Goal: Task Accomplishment & Management: Use online tool/utility

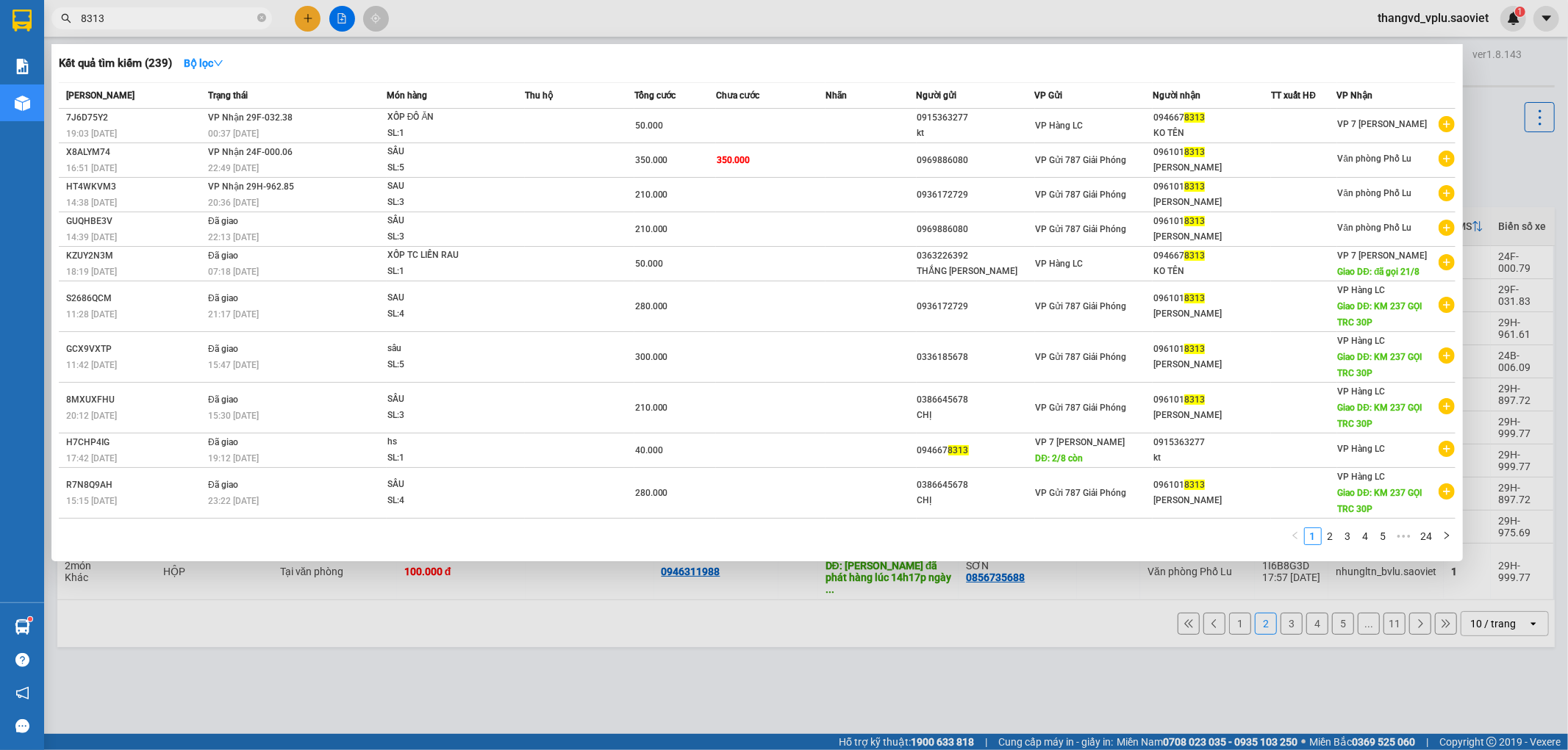
click at [154, 23] on input "8313" at bounding box center [167, 18] width 174 height 16
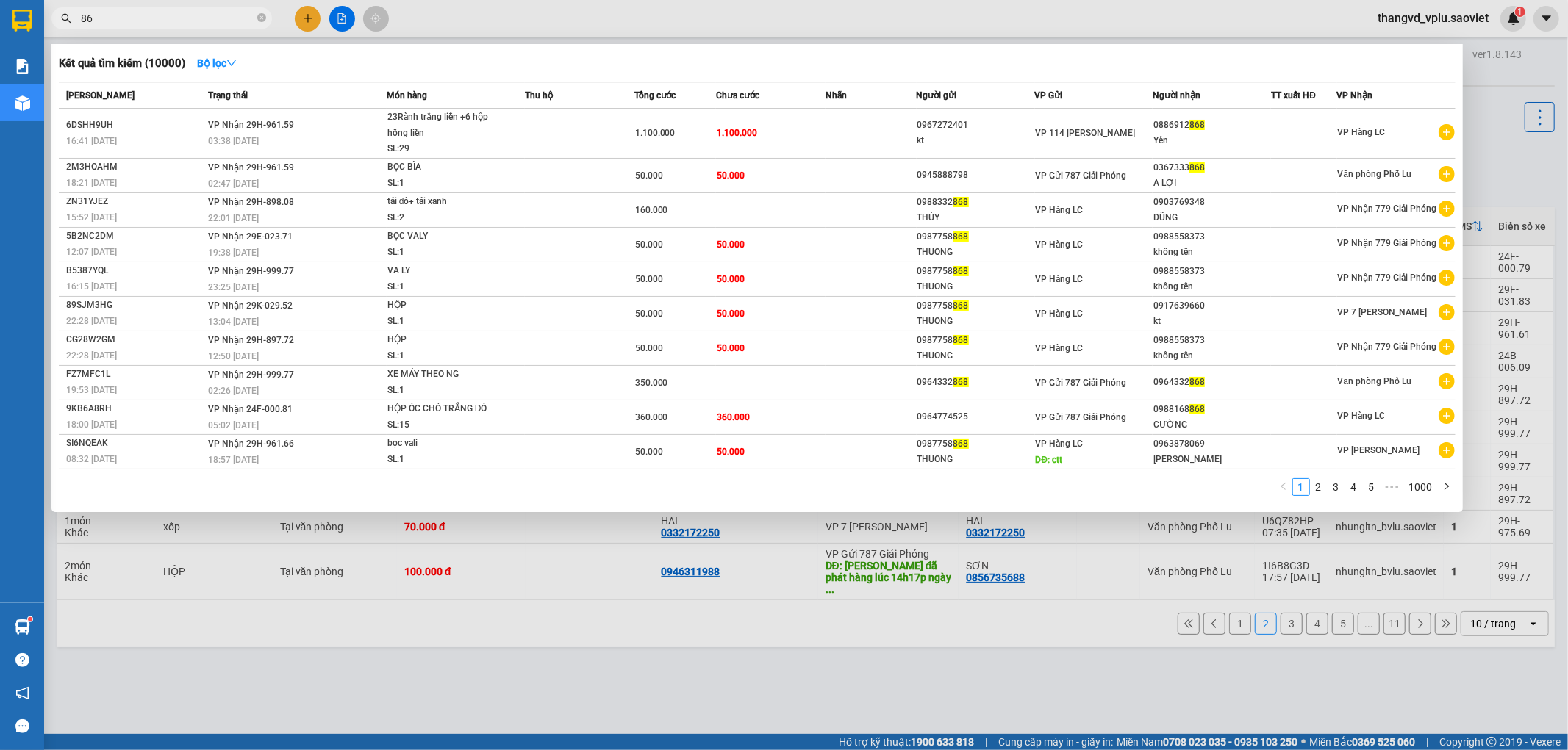
type input "8"
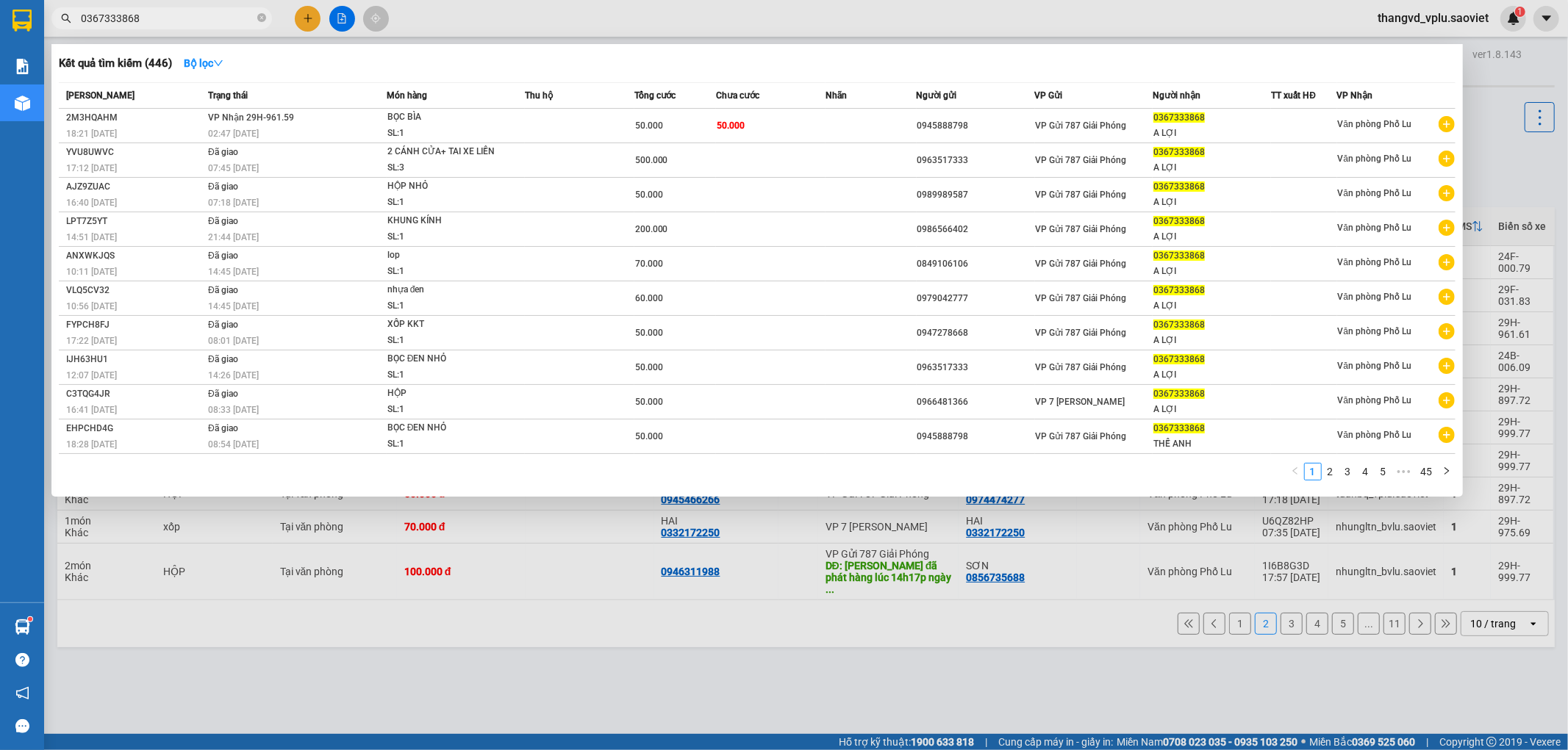
type input "0367333868"
click at [1487, 96] on div at bounding box center [784, 375] width 1568 height 750
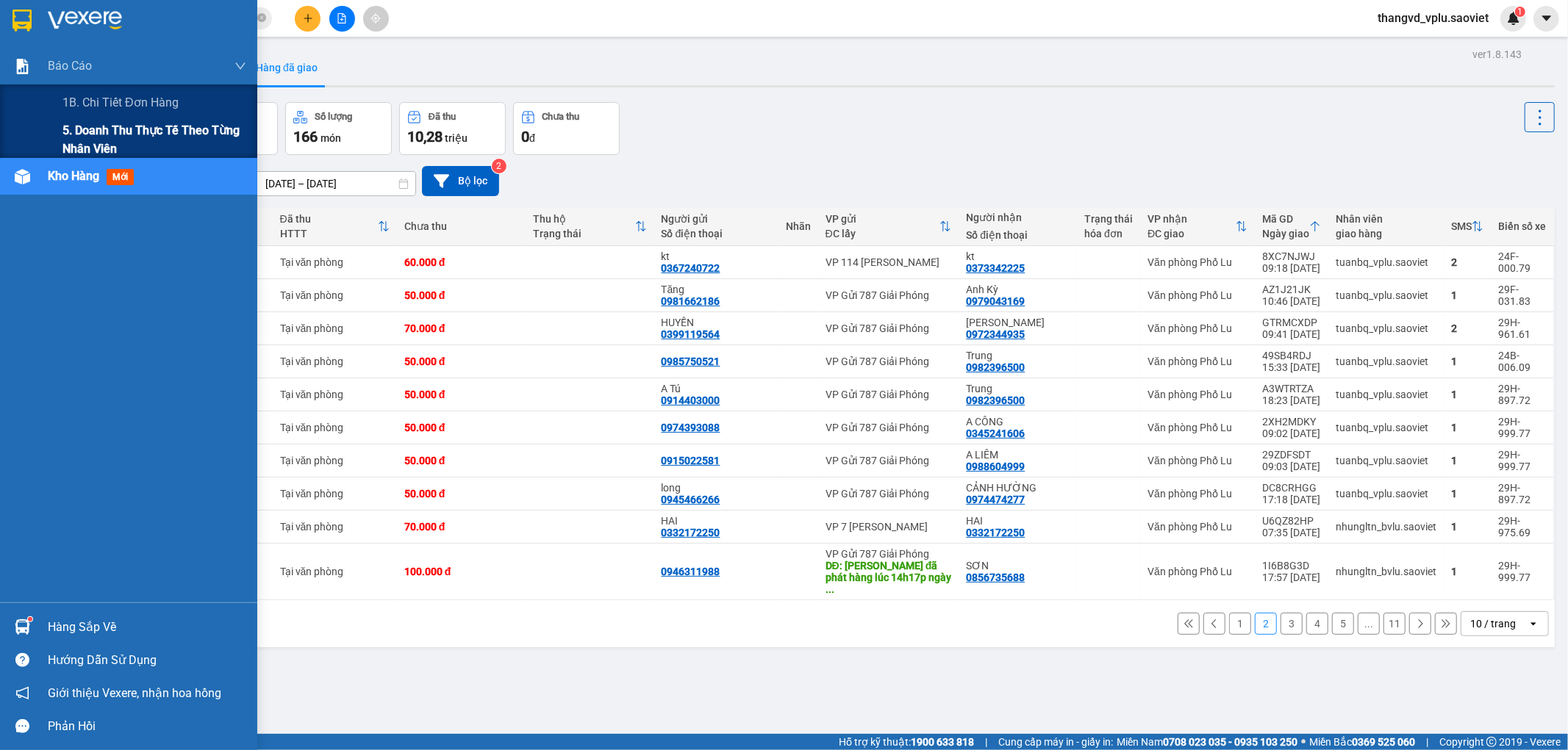
click at [103, 138] on span "5. Doanh thu thực tế theo từng nhân viên" at bounding box center [154, 140] width 184 height 37
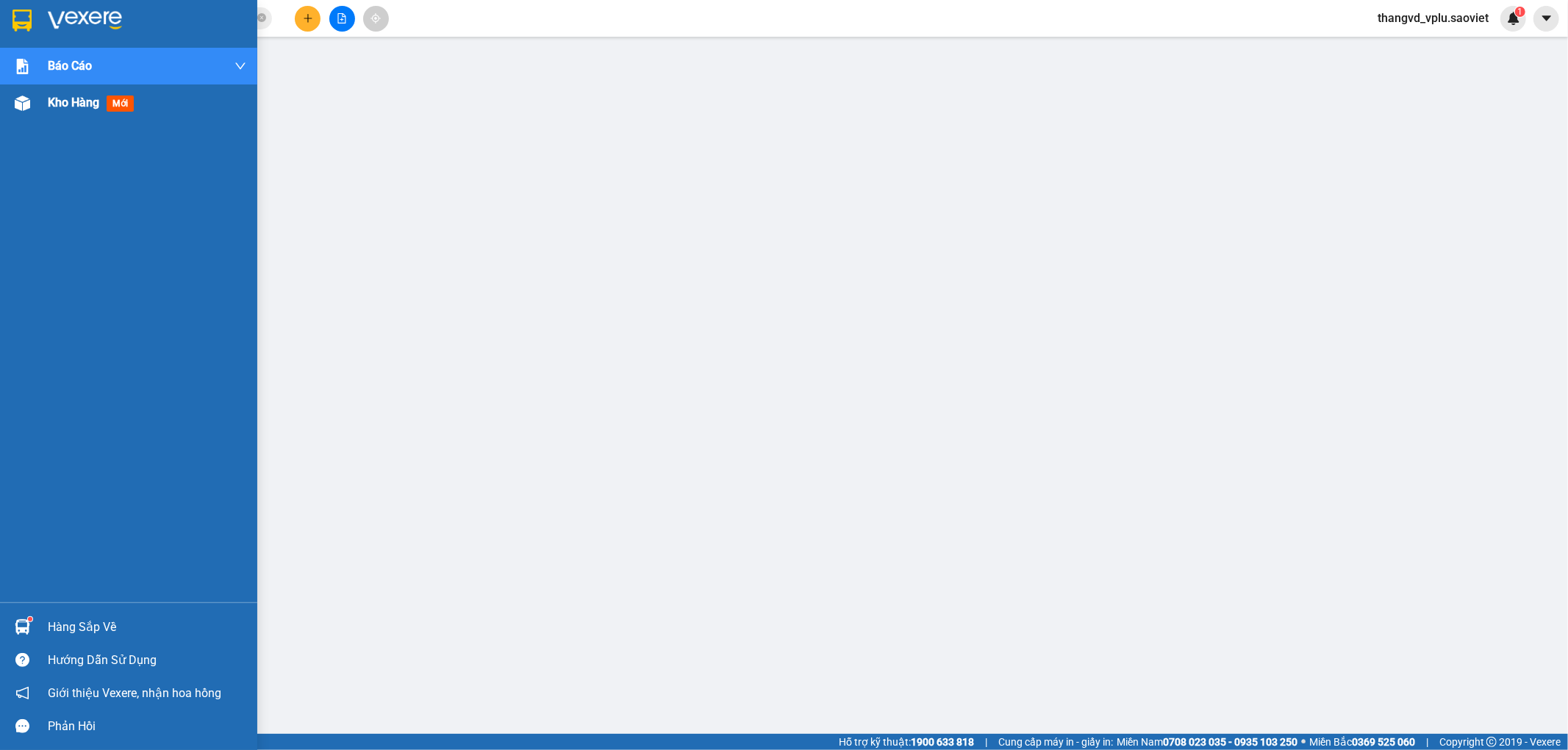
click at [42, 104] on div "Kho hàng mới" at bounding box center [128, 103] width 258 height 37
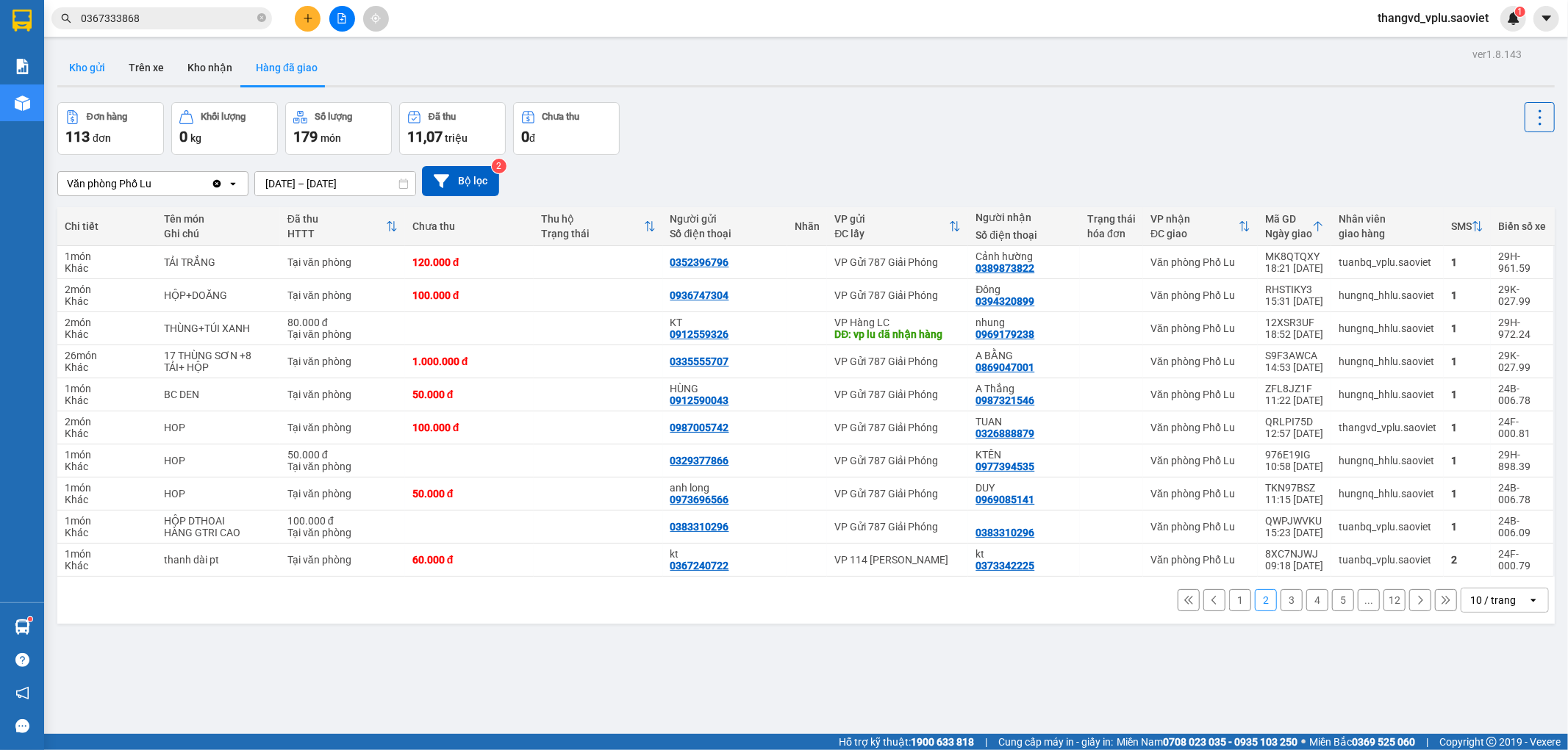
click at [83, 74] on button "Kho gửi" at bounding box center [86, 68] width 60 height 35
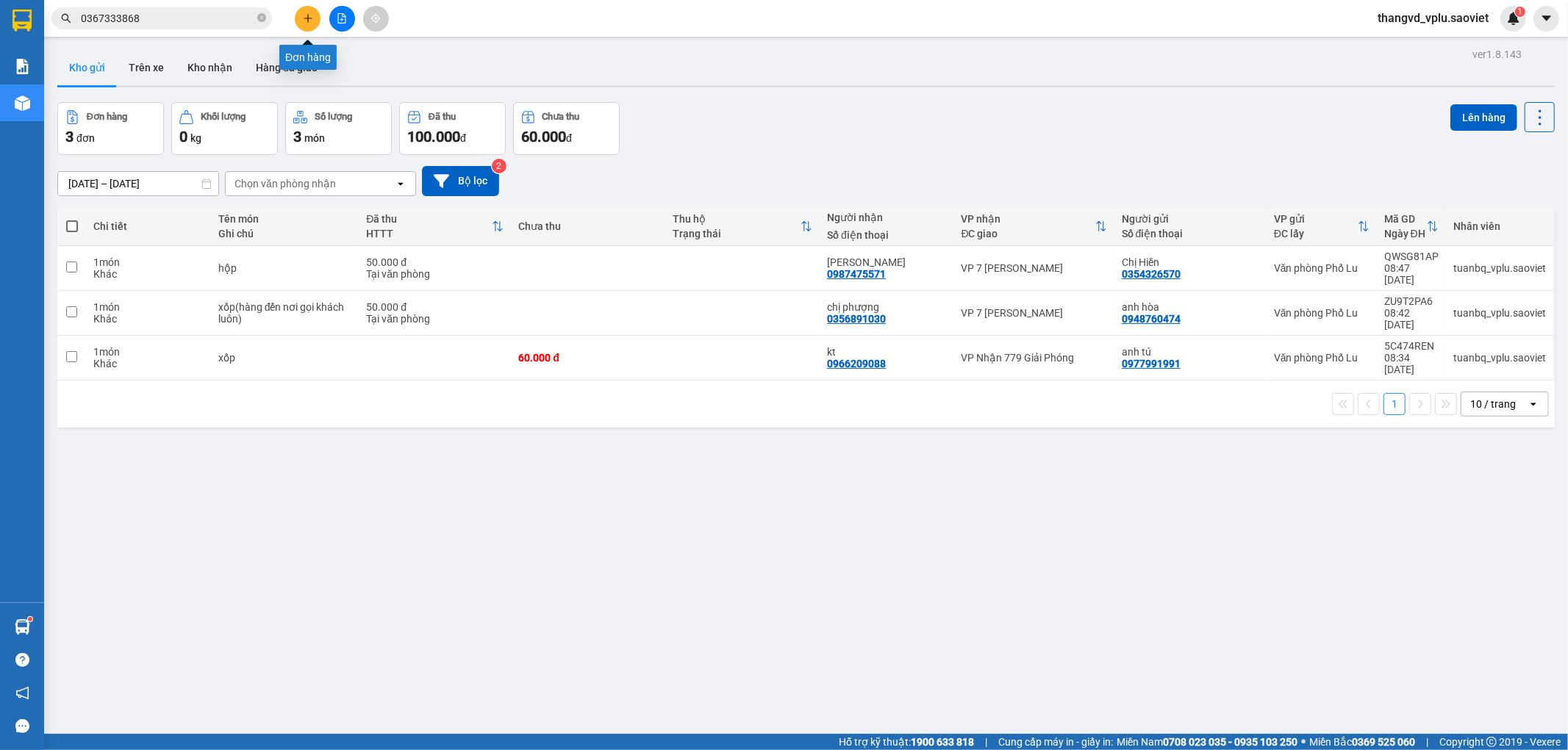
click at [306, 18] on icon "plus" at bounding box center [308, 18] width 8 height 1
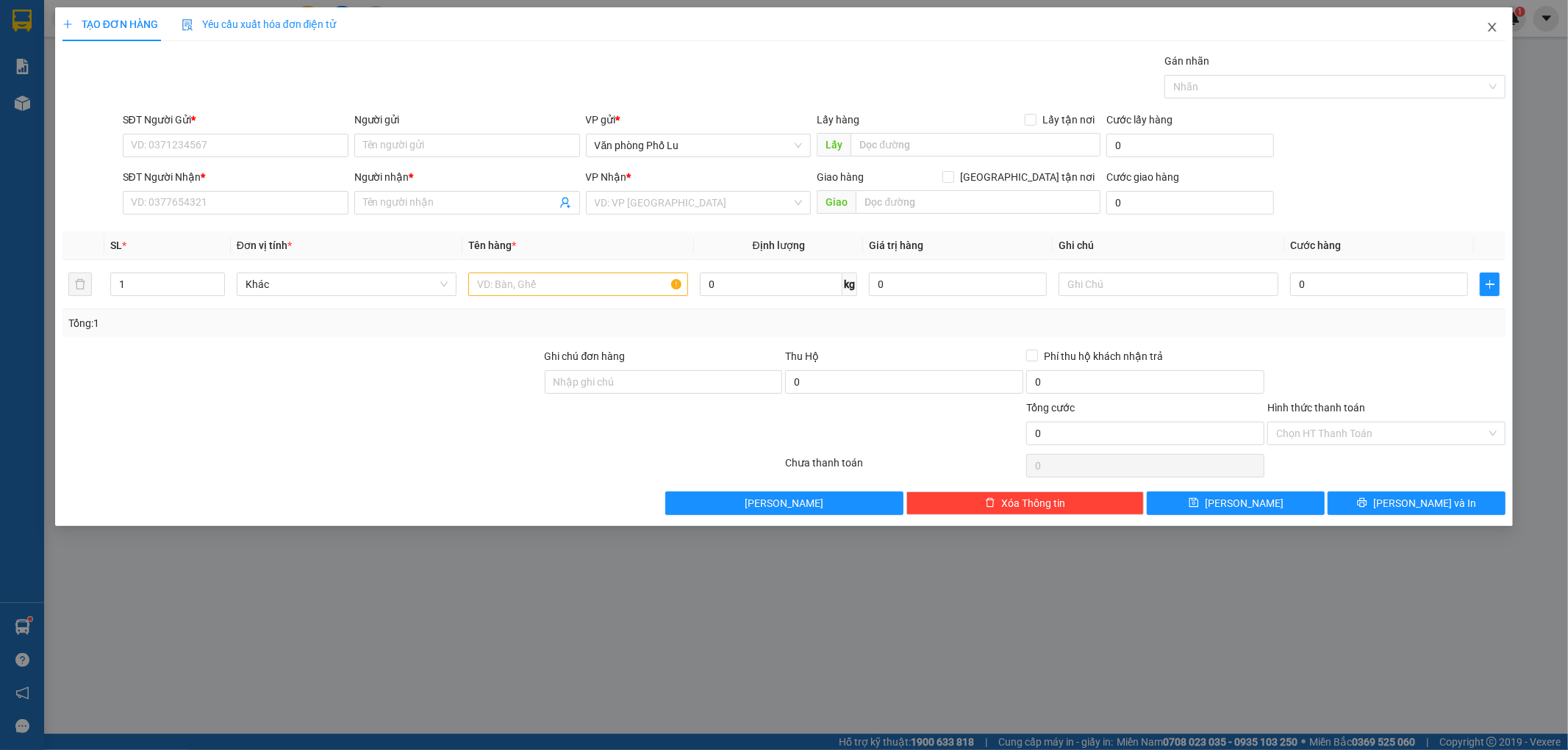
drag, startPoint x: 1494, startPoint y: 21, endPoint x: 699, endPoint y: 35, distance: 795.1
click at [1492, 22] on span "Close" at bounding box center [1492, 28] width 41 height 41
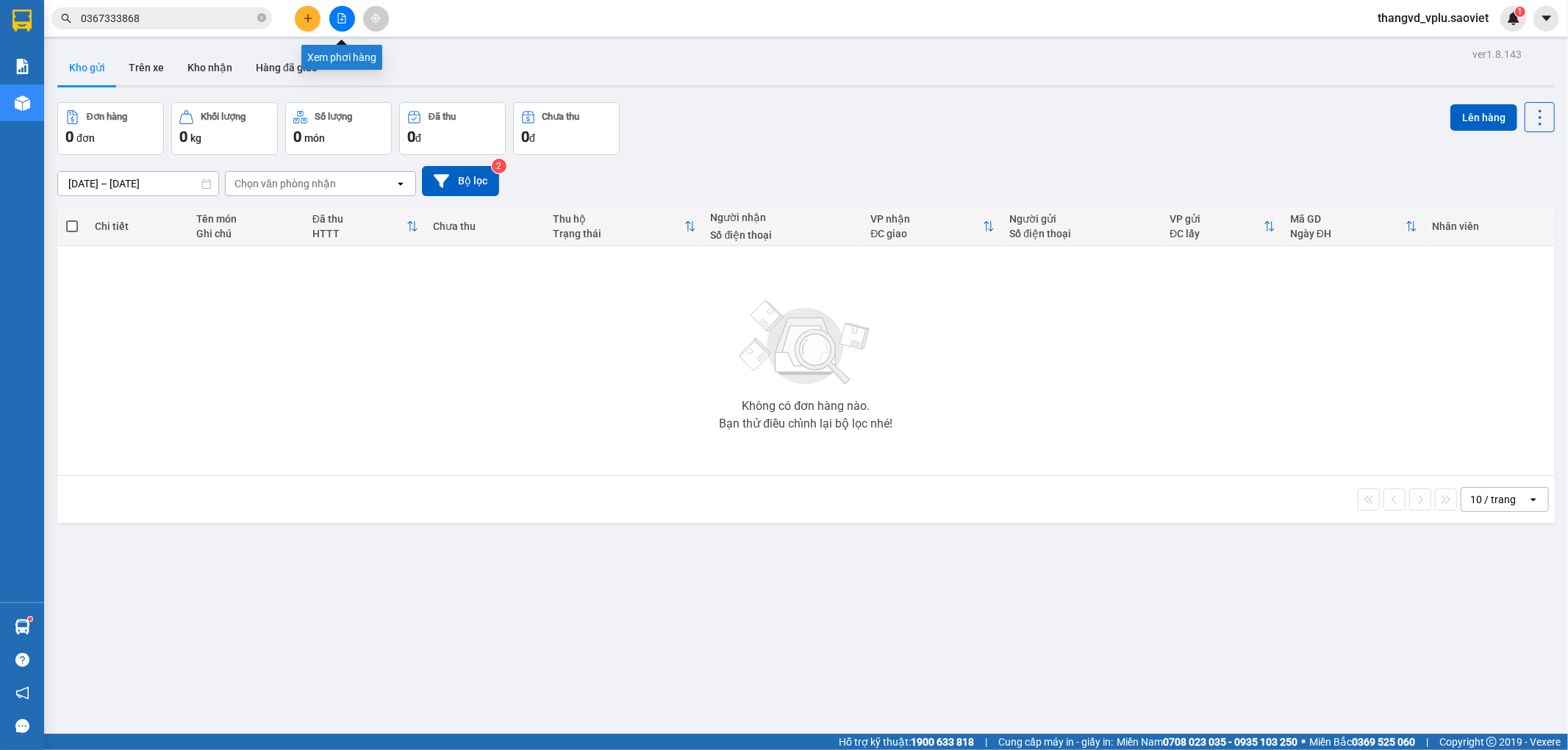
click at [335, 15] on button at bounding box center [342, 18] width 26 height 26
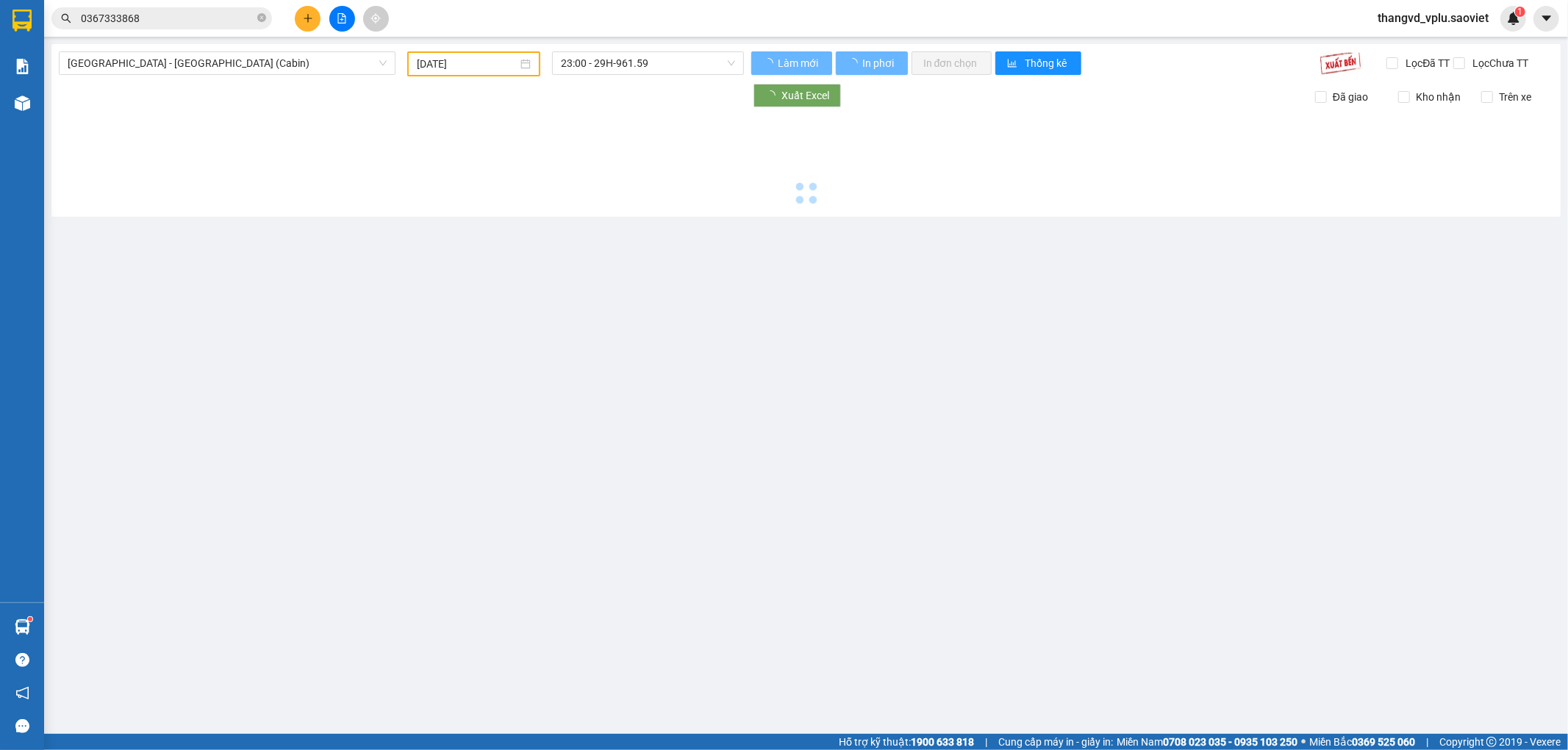
type input "[DATE]"
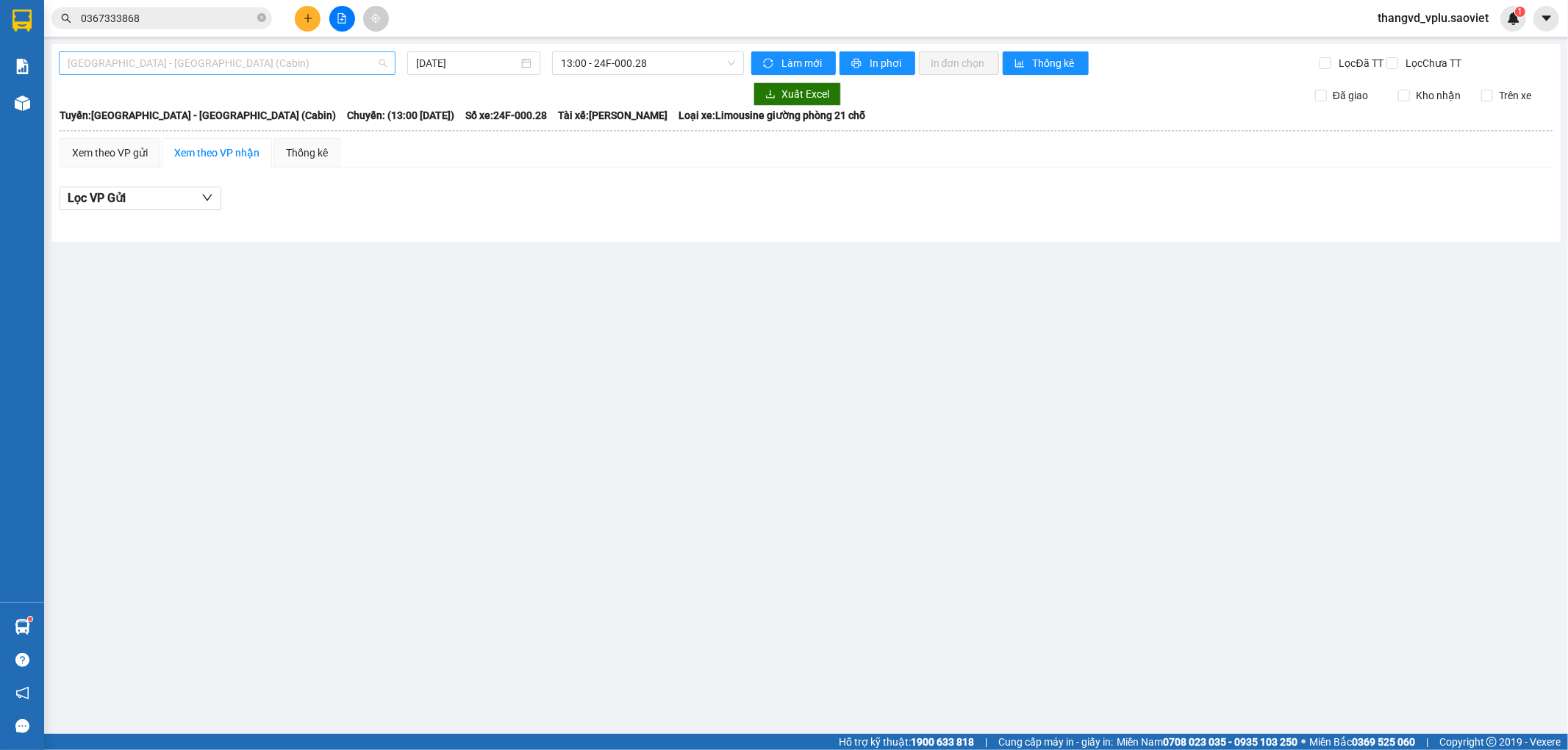
click at [335, 70] on span "[GEOGRAPHIC_DATA] - [GEOGRAPHIC_DATA] (Cabin)" at bounding box center [227, 63] width 319 height 22
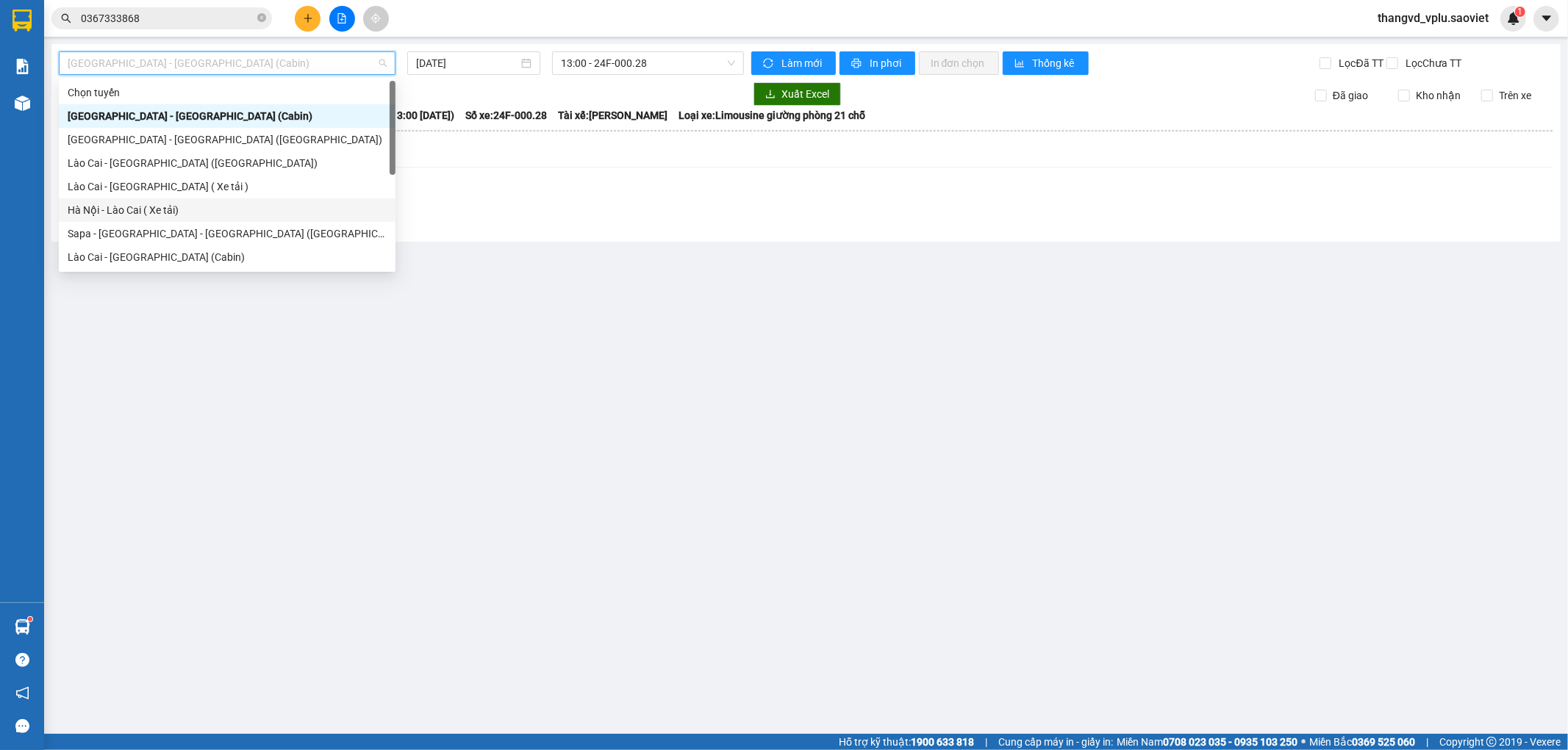
scroll to position [81, 0]
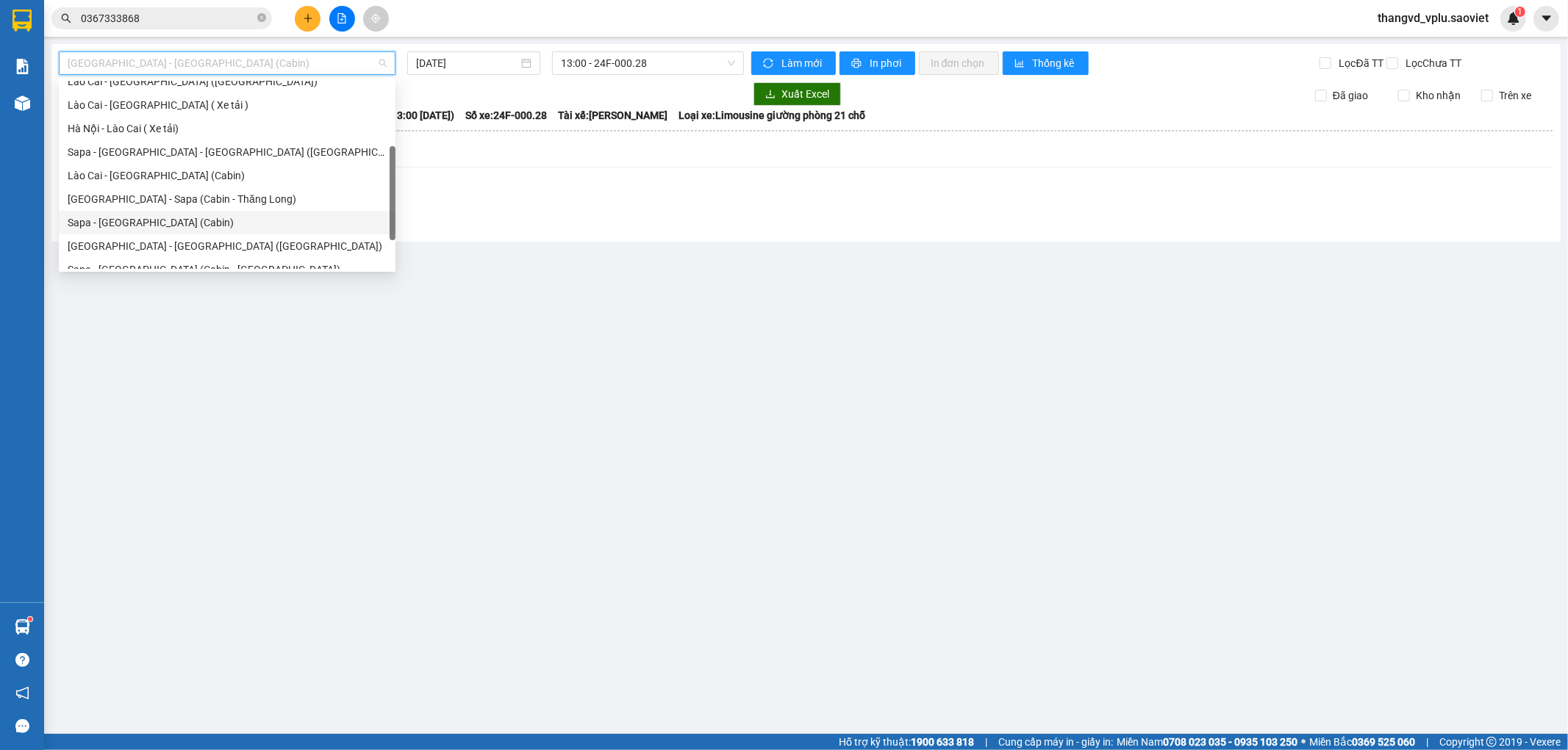
click at [184, 224] on div "Sapa - [GEOGRAPHIC_DATA] (Cabin)" at bounding box center [227, 222] width 319 height 16
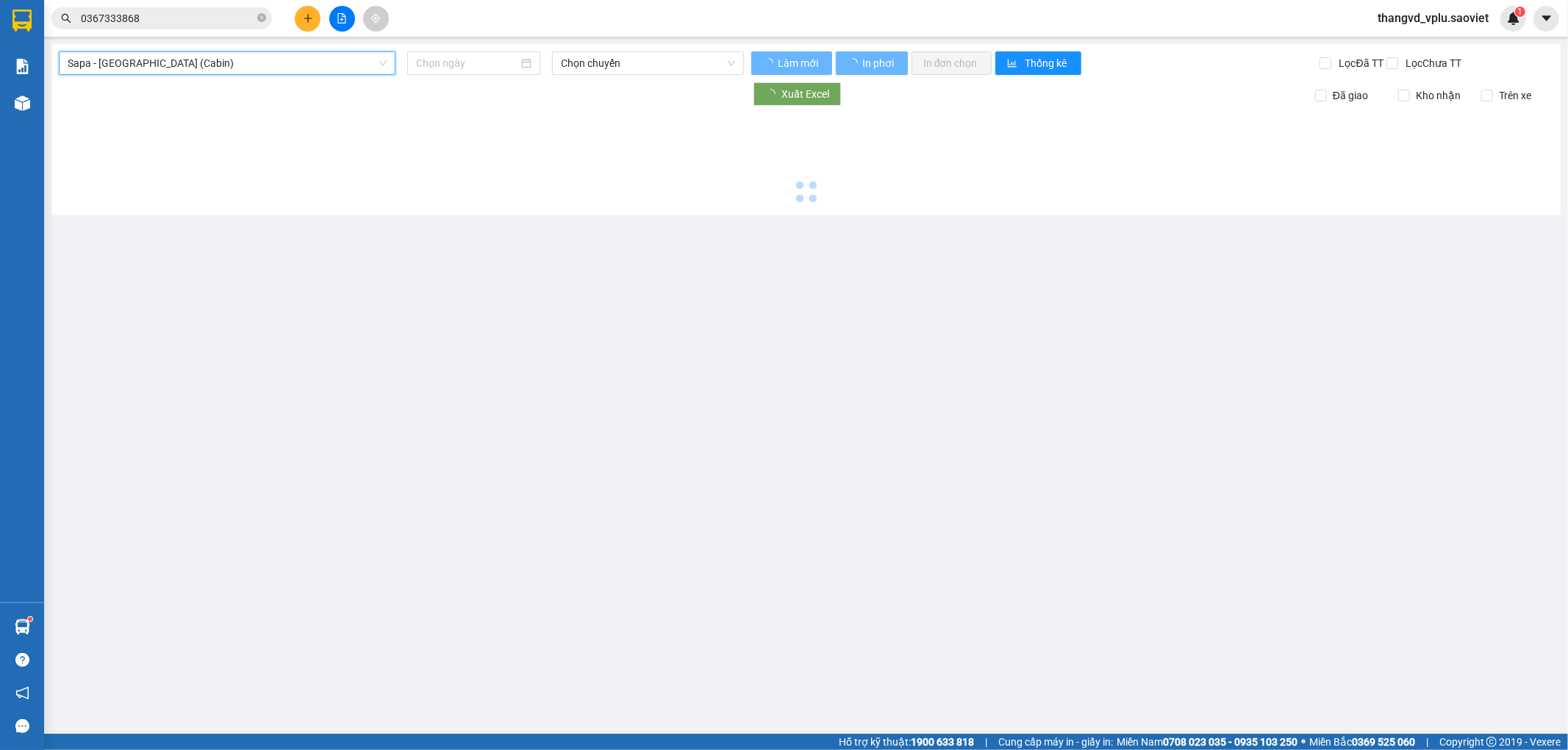
type input "[DATE]"
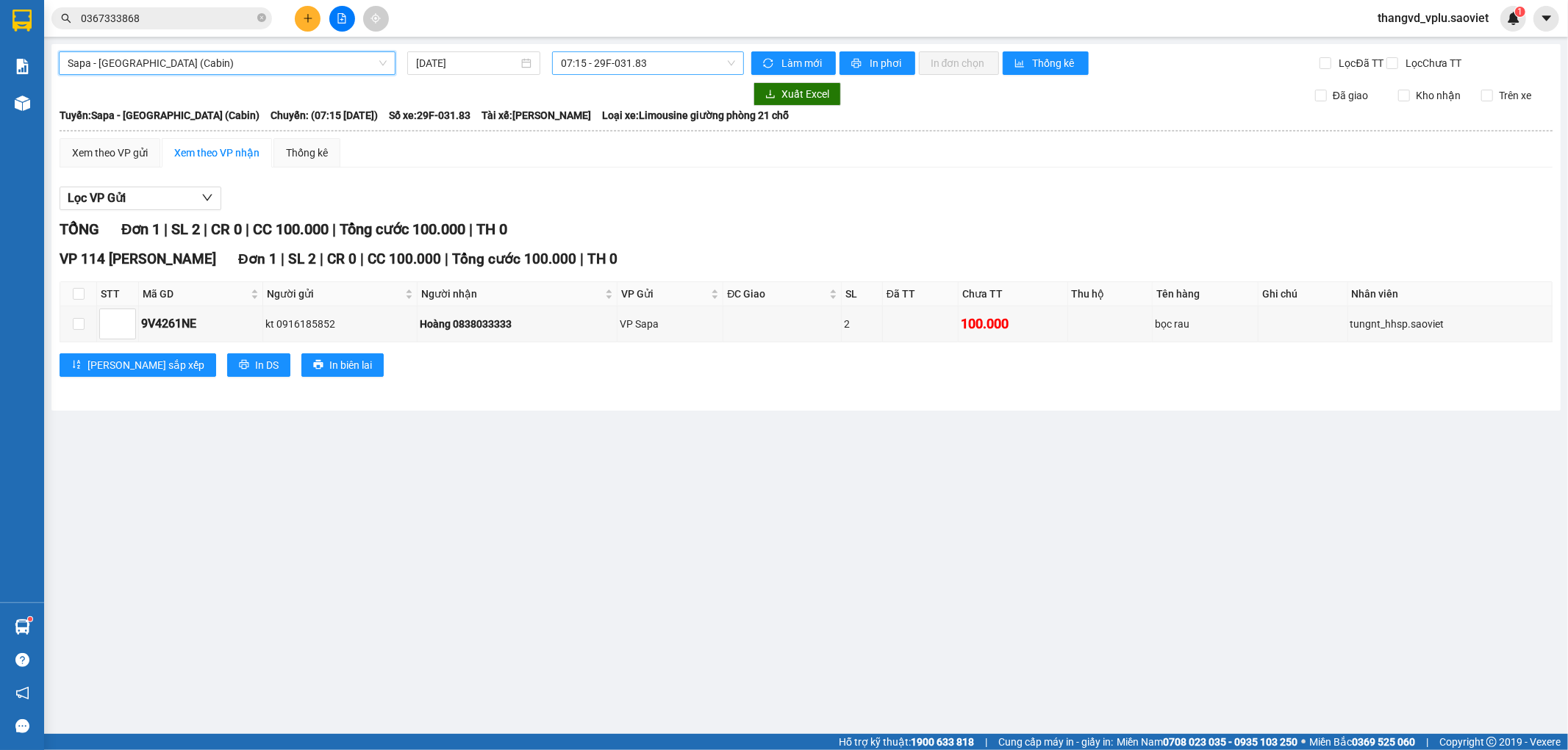
click at [643, 54] on span "07:15 - 29F-031.83" at bounding box center [647, 63] width 174 height 22
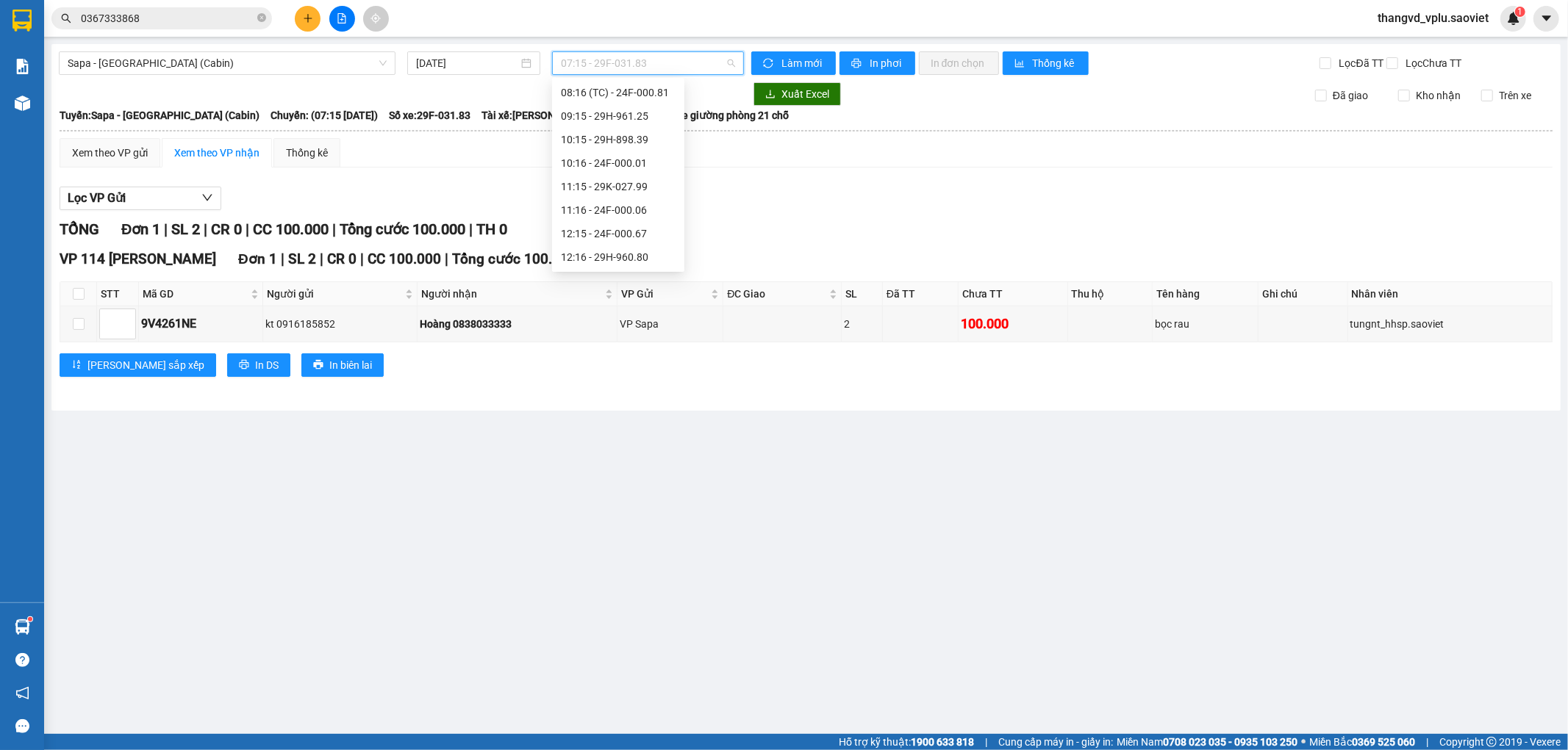
scroll to position [81, 0]
click at [660, 106] on div "08:16 (TC) - 24F-000.81" at bounding box center [618, 105] width 115 height 16
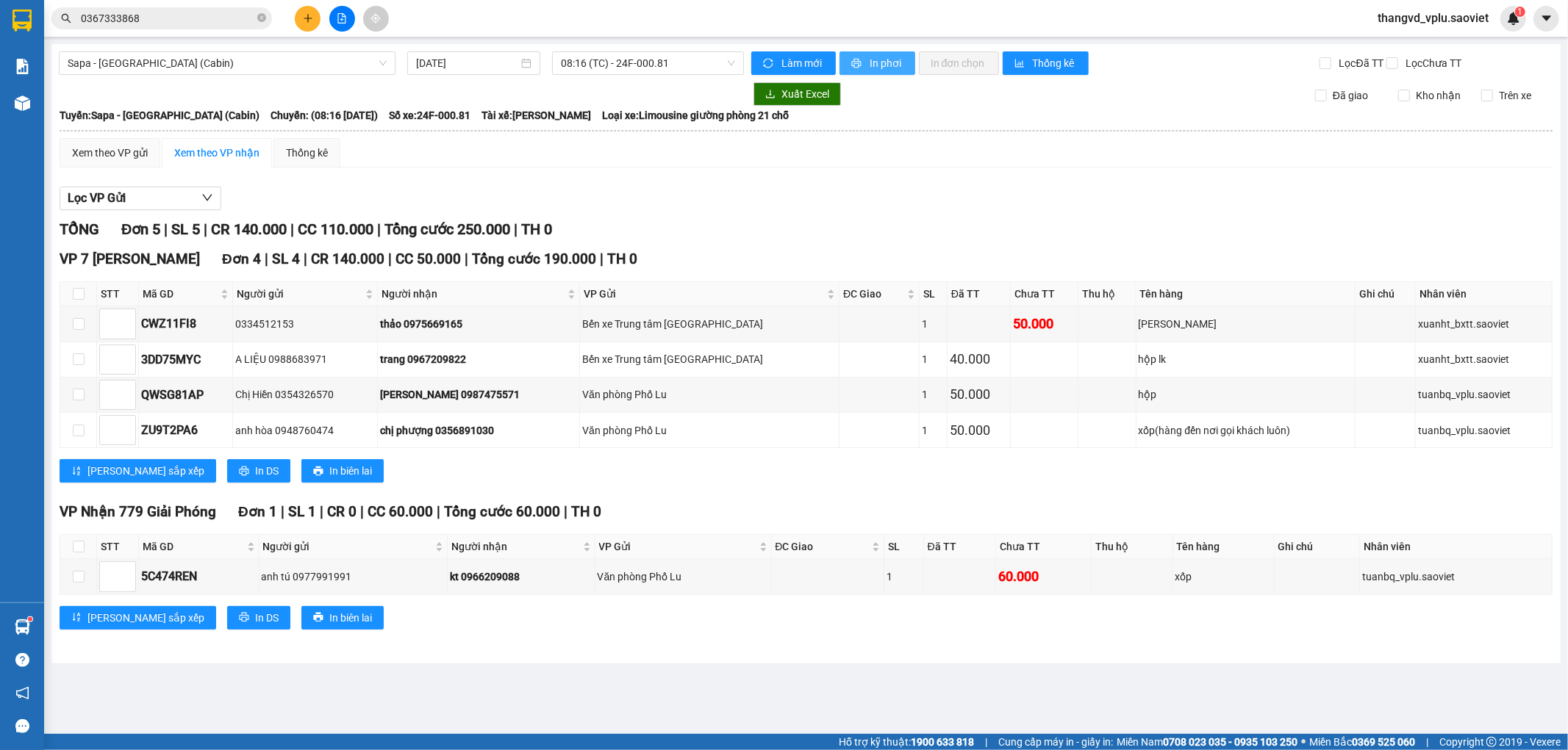
click at [886, 62] on span "In phơi" at bounding box center [886, 63] width 34 height 16
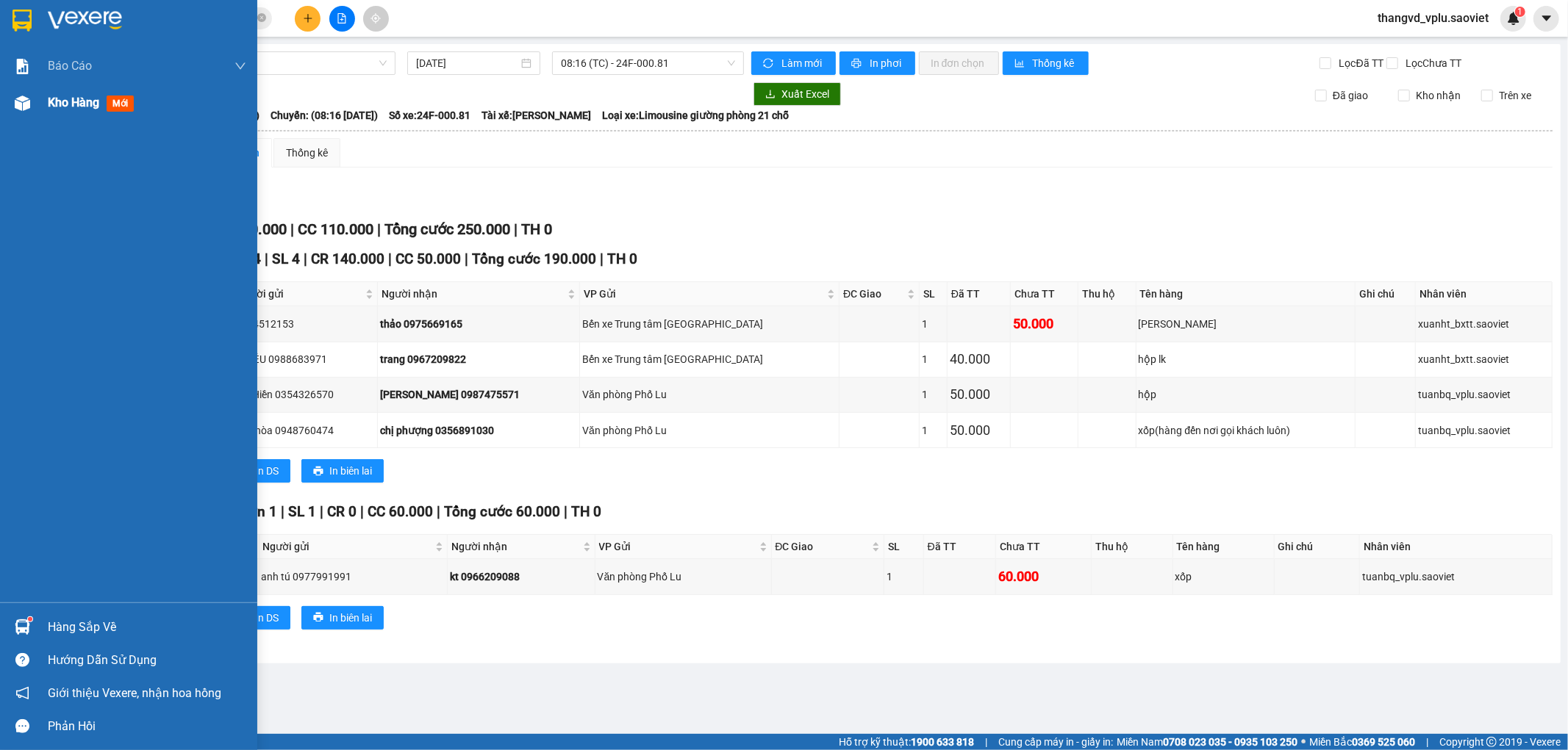
click at [82, 101] on span "Kho hàng" at bounding box center [73, 102] width 51 height 14
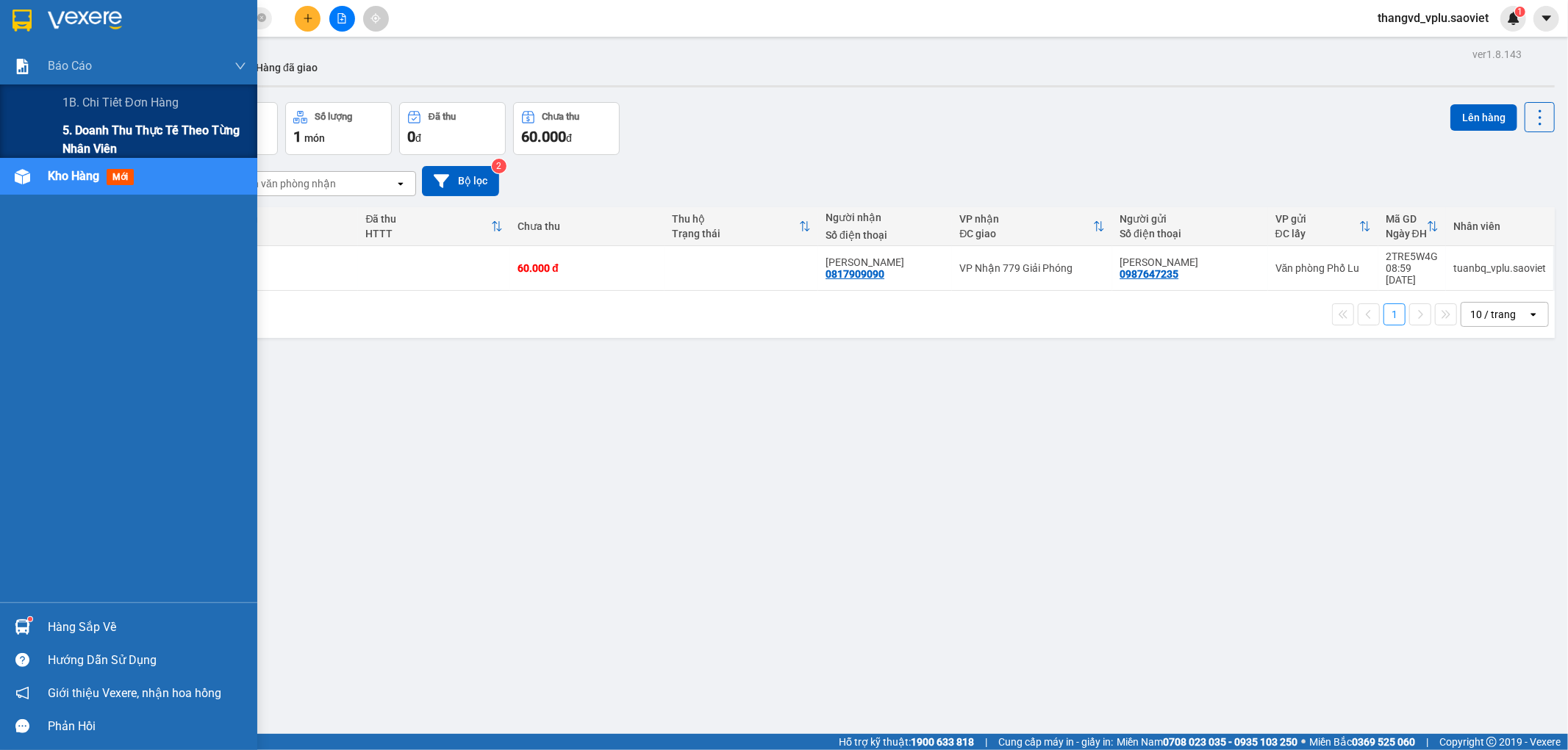
click at [62, 133] on span "5. Doanh thu thực tế theo từng nhân viên" at bounding box center [154, 140] width 184 height 37
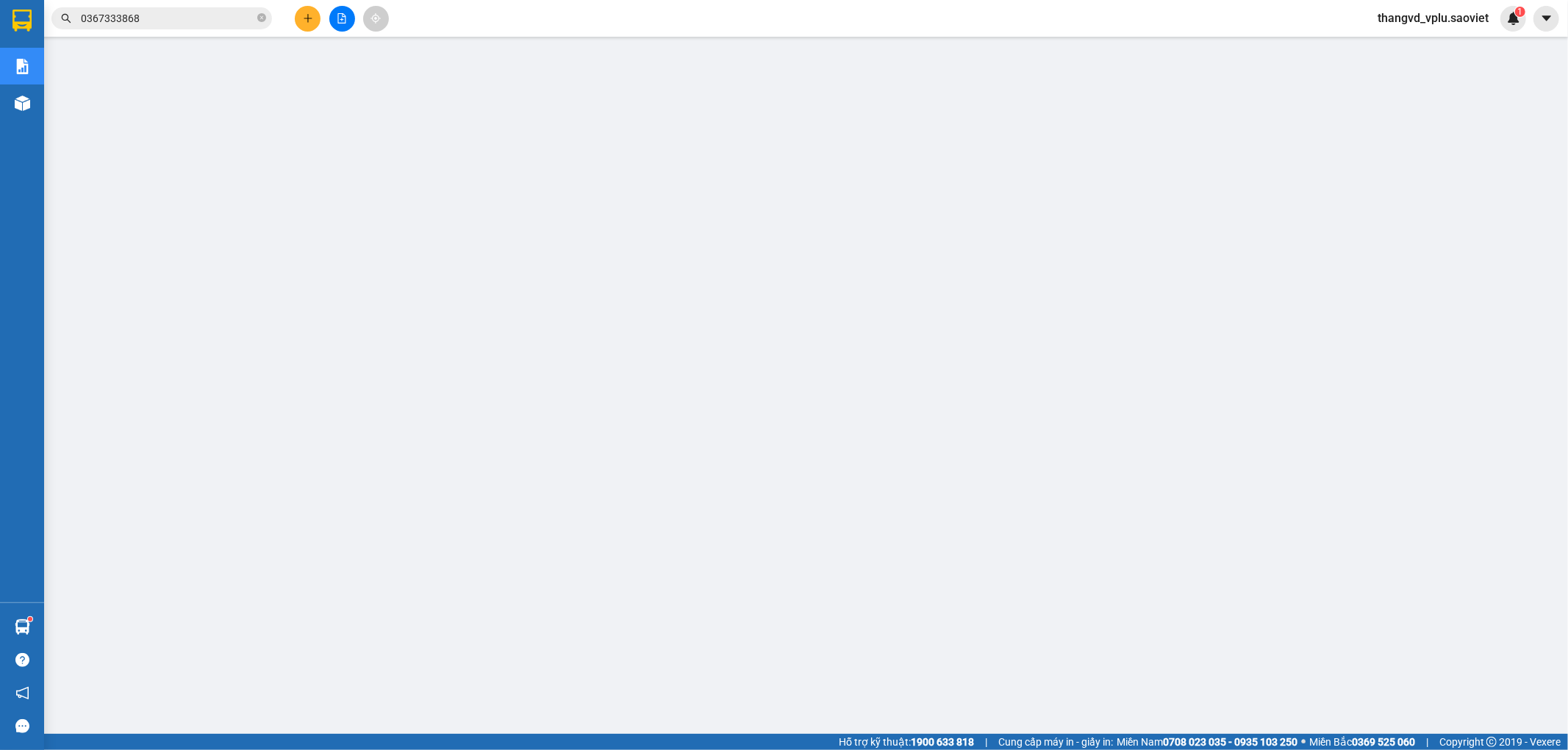
click at [1420, 23] on span "thangvd_vplu.saoviet" at bounding box center [1434, 18] width 134 height 18
click at [1424, 48] on span "Đăng xuất" at bounding box center [1440, 45] width 104 height 16
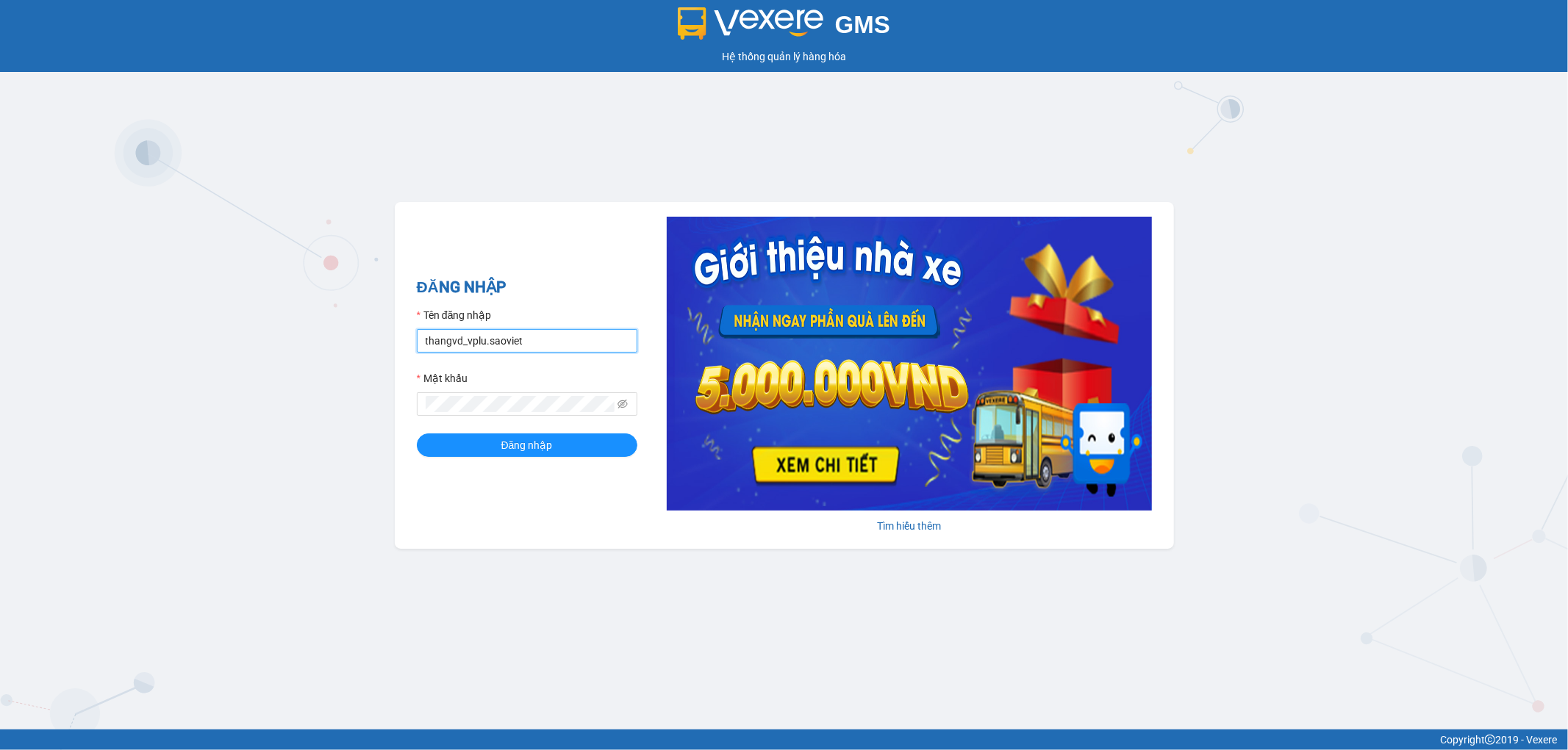
click at [553, 343] on input "thangvd_vplu.saoviet" at bounding box center [527, 341] width 221 height 23
click at [553, 342] on input "thangvd_vplu.saoviet" at bounding box center [527, 341] width 221 height 23
type input "nhungltn_bvlu.saoviet"
click at [417, 434] on button "Đăng nhập" at bounding box center [527, 445] width 221 height 23
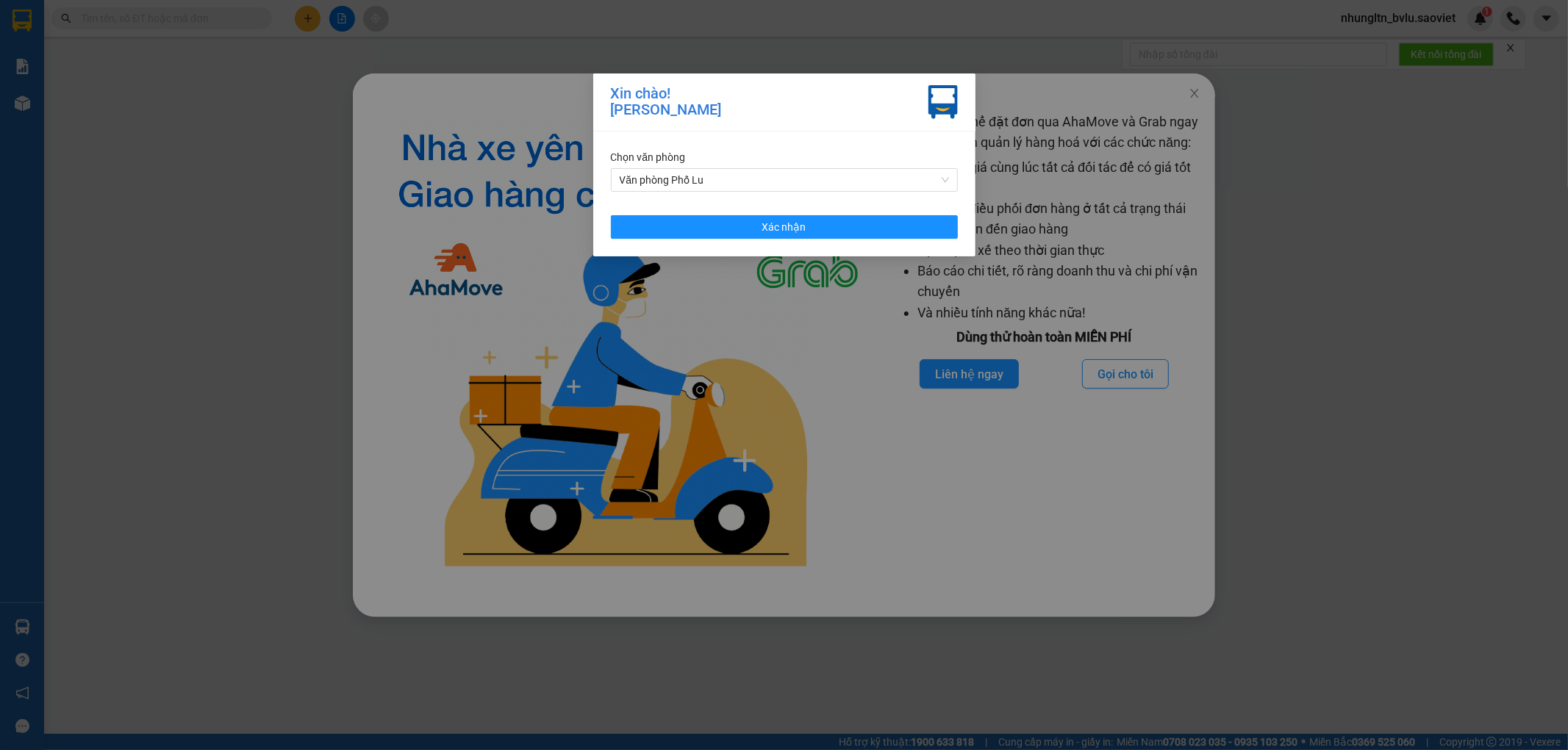
click at [923, 245] on div "Chọn văn phòng Văn phòng Phố Lu Xác nhận" at bounding box center [785, 194] width 383 height 125
click at [1196, 96] on div "Xin chào! Lê Thị Ngọc Nhung Chọn văn phòng Văn phòng Phố Lu Xác nhận" at bounding box center [784, 375] width 1568 height 750
click at [931, 236] on button "Xác nhận" at bounding box center [784, 227] width 347 height 23
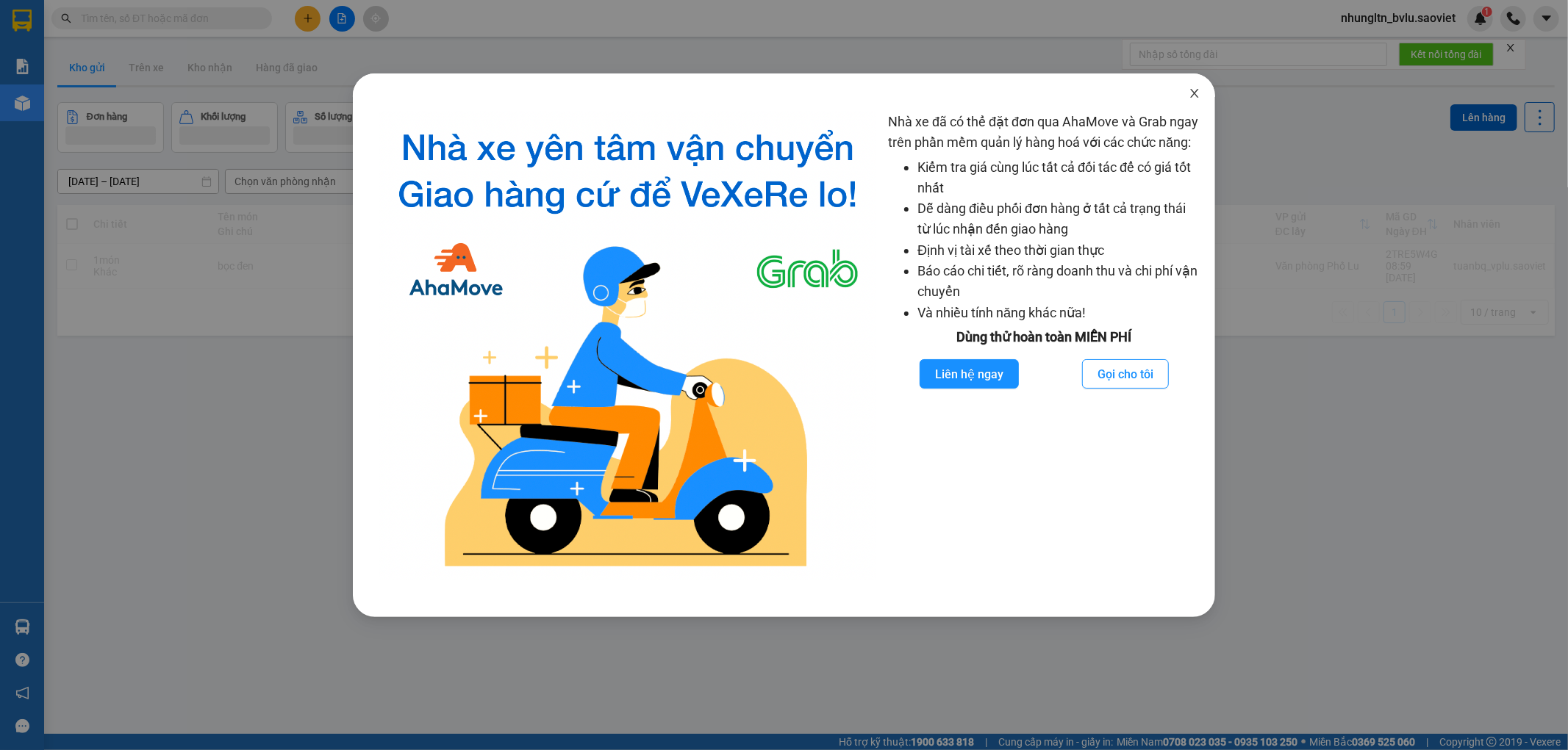
click at [1196, 91] on icon "close" at bounding box center [1194, 93] width 8 height 9
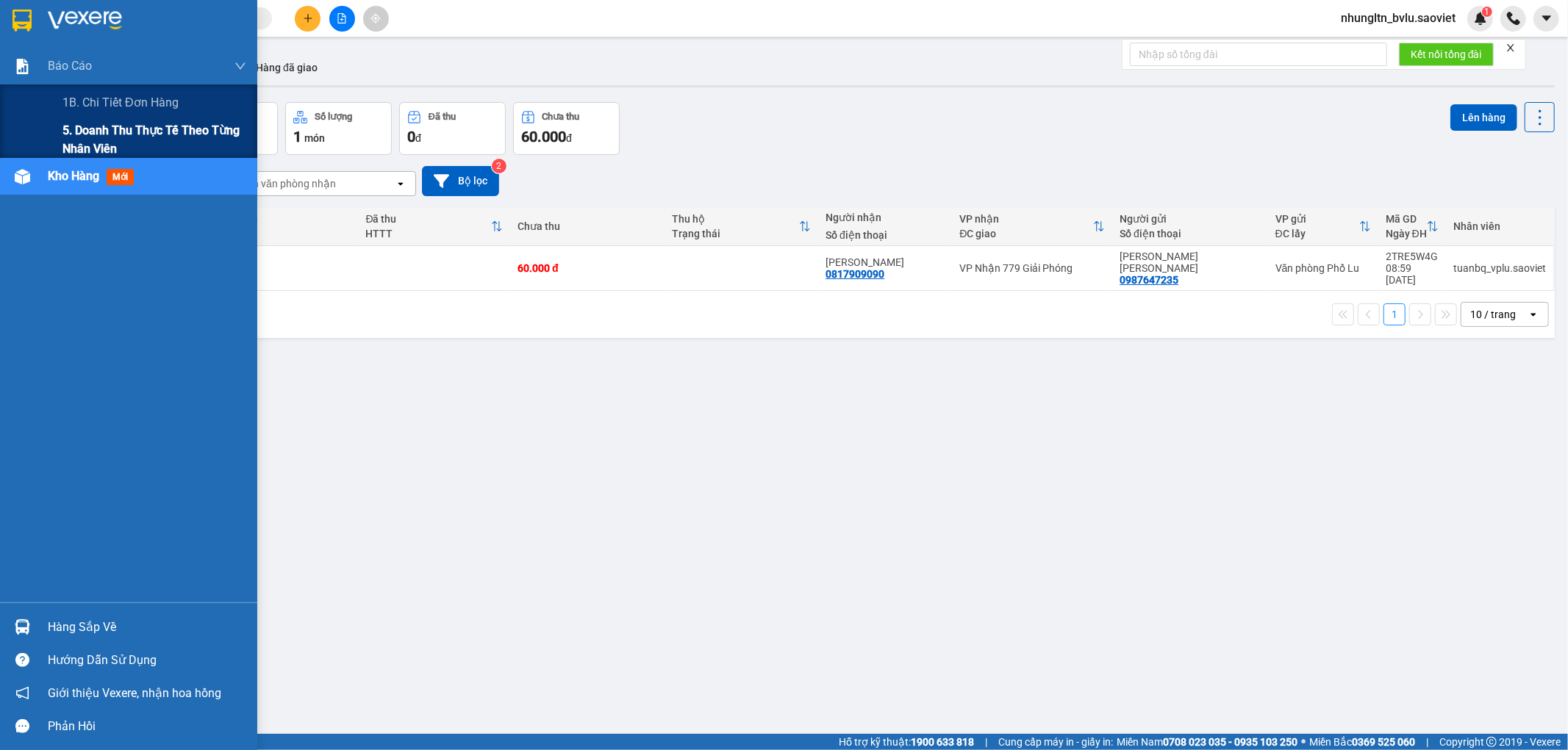
click at [96, 122] on span "5. Doanh thu thực tế theo từng nhân viên" at bounding box center [154, 140] width 184 height 37
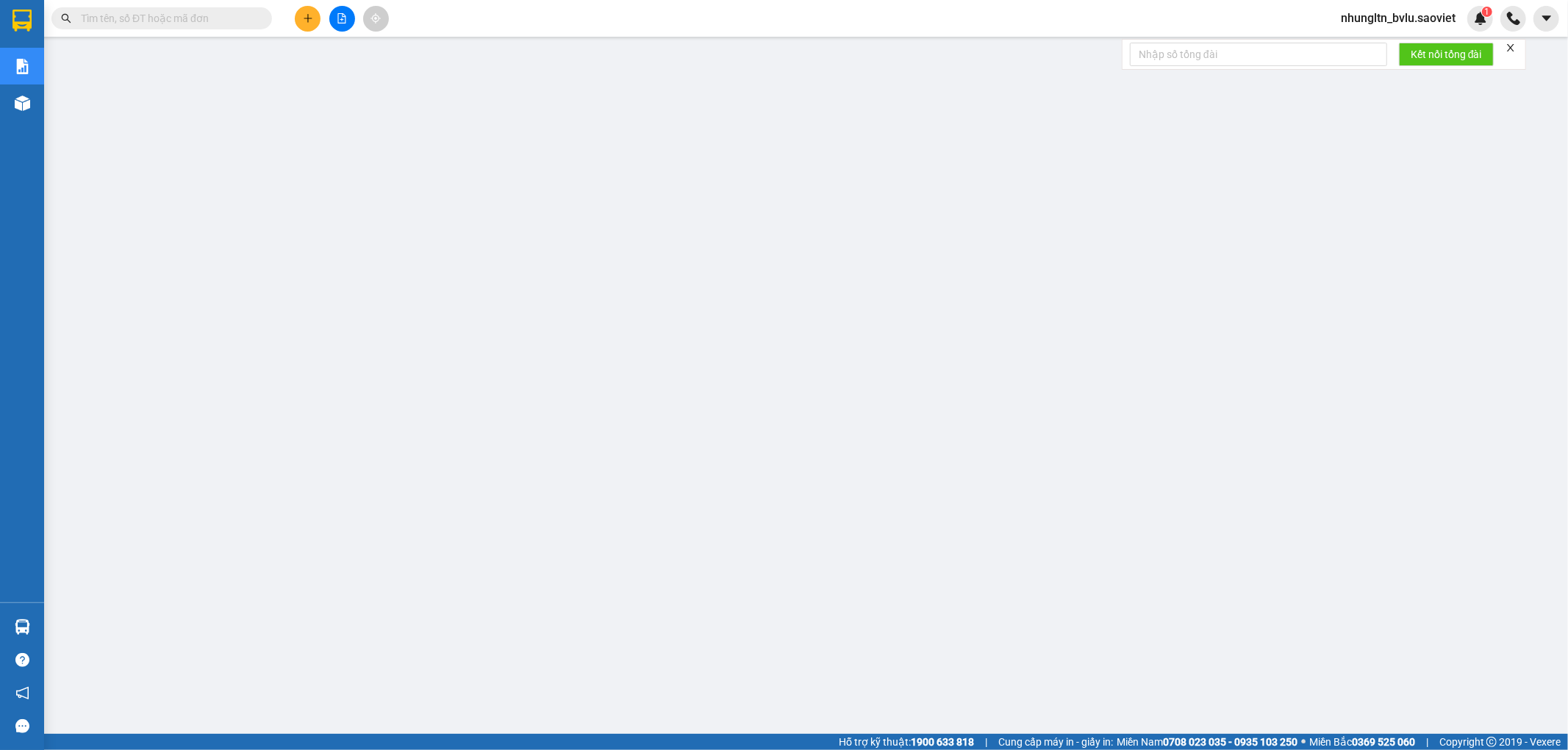
click at [172, 18] on input "text" at bounding box center [167, 18] width 174 height 16
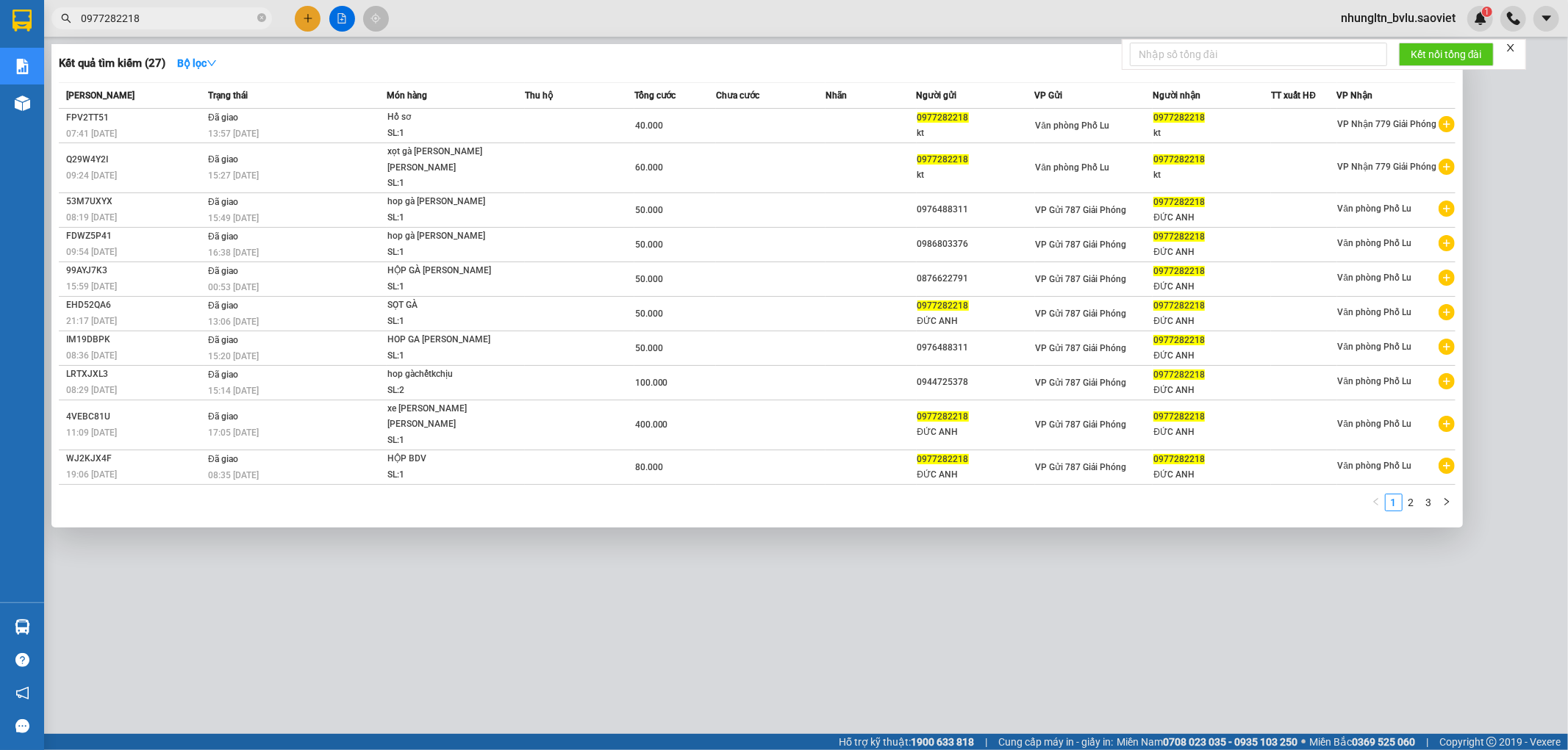
drag, startPoint x: 172, startPoint y: 19, endPoint x: 68, endPoint y: 27, distance: 104.3
click at [68, 27] on span "0977282218" at bounding box center [161, 18] width 221 height 22
type input "0977282218"
